Goal: Task Accomplishment & Management: Use online tool/utility

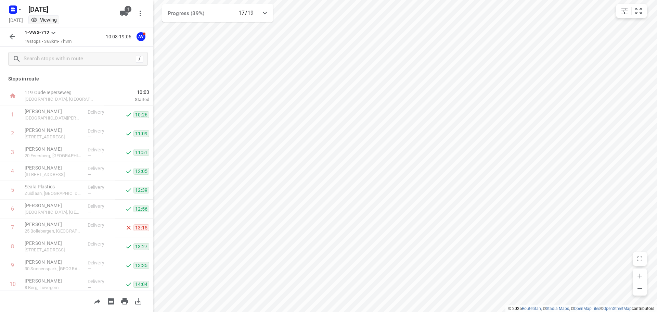
scroll to position [192, 0]
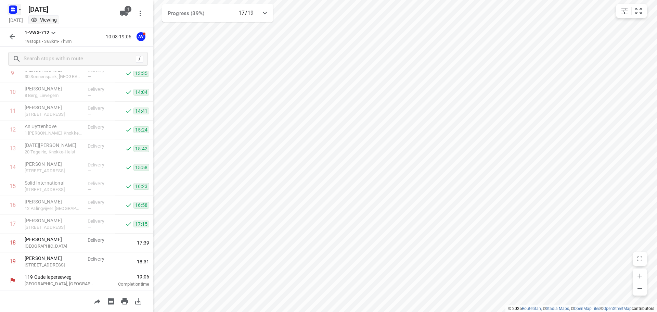
click at [16, 9] on rect "button" at bounding box center [13, 9] width 8 height 8
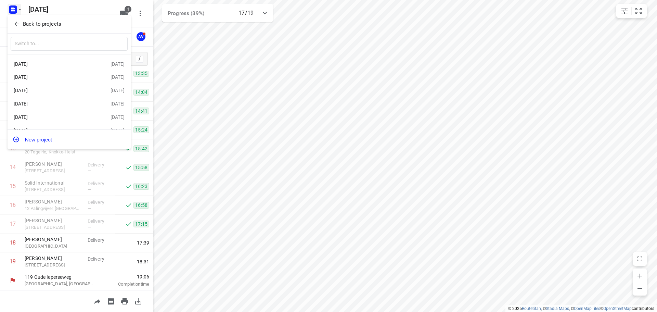
click at [48, 62] on div "[DATE]" at bounding box center [53, 63] width 79 height 5
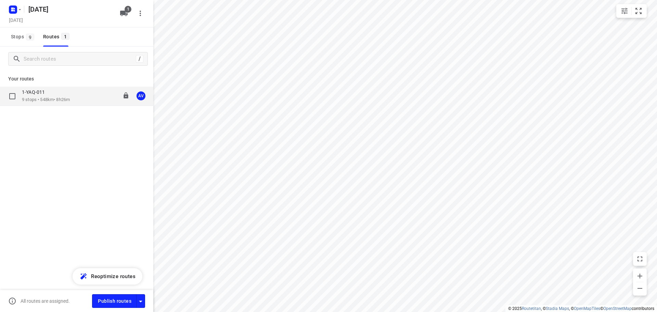
click at [75, 93] on div "1-YAQ-011 9 stops • 548km • 8h26m 09:00-17:36 AV" at bounding box center [87, 96] width 131 height 14
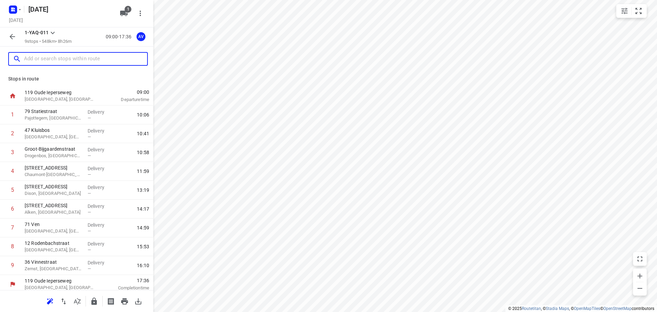
drag, startPoint x: 57, startPoint y: 63, endPoint x: 66, endPoint y: 62, distance: 8.2
click at [58, 63] on input "text" at bounding box center [85, 59] width 123 height 11
click at [14, 11] on icon "button" at bounding box center [14, 11] width 2 height 2
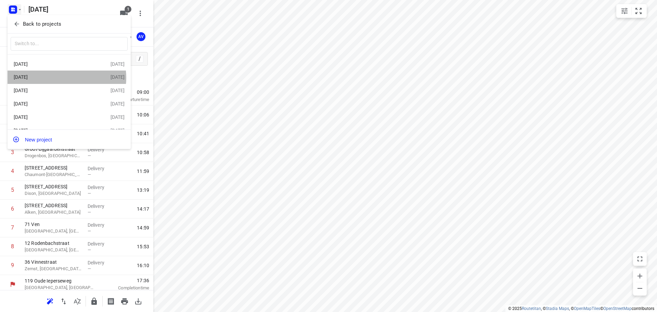
click at [61, 78] on div "[DATE]" at bounding box center [53, 76] width 79 height 5
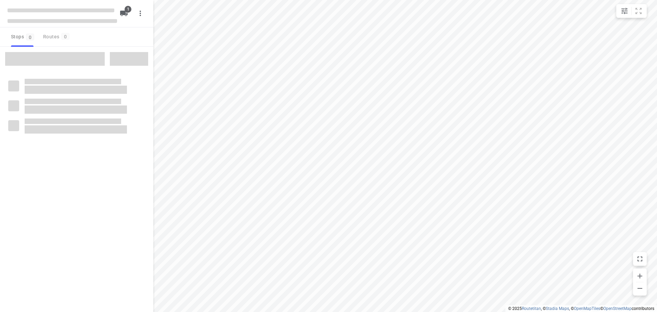
type input "distance"
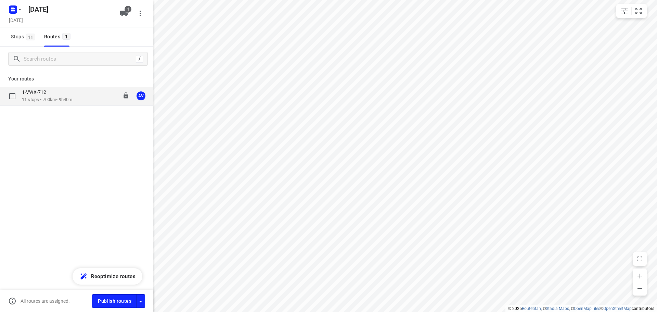
click at [92, 99] on div "1-VWX-712 11 stops • 700km • 9h40m 09:00-19:20 AV" at bounding box center [87, 96] width 131 height 14
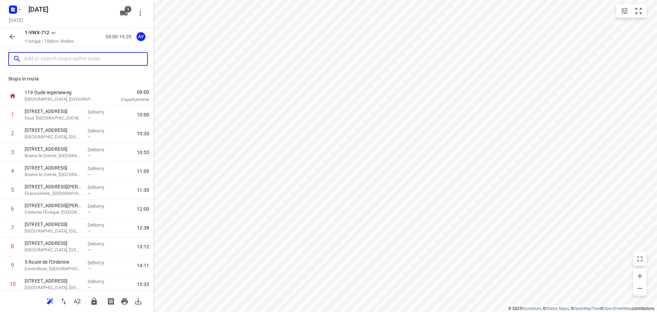
drag, startPoint x: 62, startPoint y: 62, endPoint x: 85, endPoint y: 43, distance: 29.2
click at [63, 62] on input "text" at bounding box center [85, 59] width 123 height 11
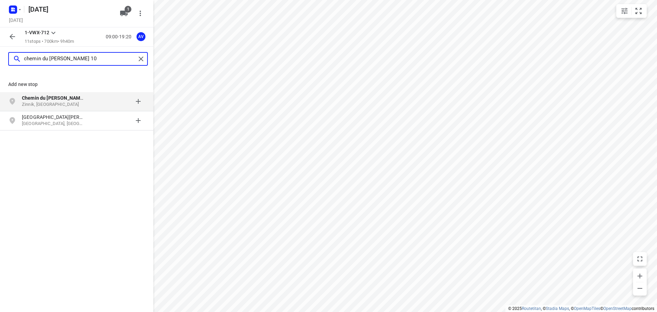
type input "chemin du [PERSON_NAME] 10"
click at [81, 101] on p "Chemin du [PERSON_NAME] 10" at bounding box center [53, 97] width 63 height 7
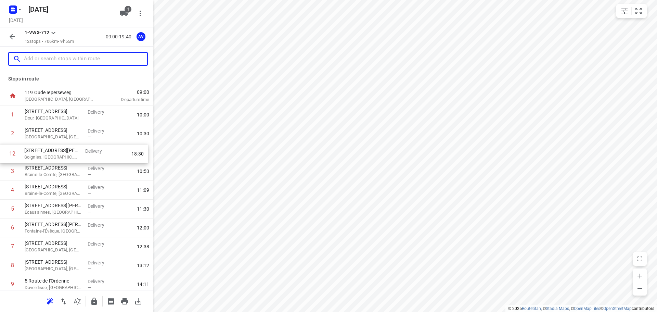
drag, startPoint x: 2, startPoint y: 267, endPoint x: 1, endPoint y: 157, distance: 109.9
click at [1, 157] on div "1 [STREET_ADDRESS] Delivery — 10:00 2 [STREET_ADDRESS] Delivery — 10:30 3 100 […" at bounding box center [76, 218] width 153 height 226
